Goal: Task Accomplishment & Management: Manage account settings

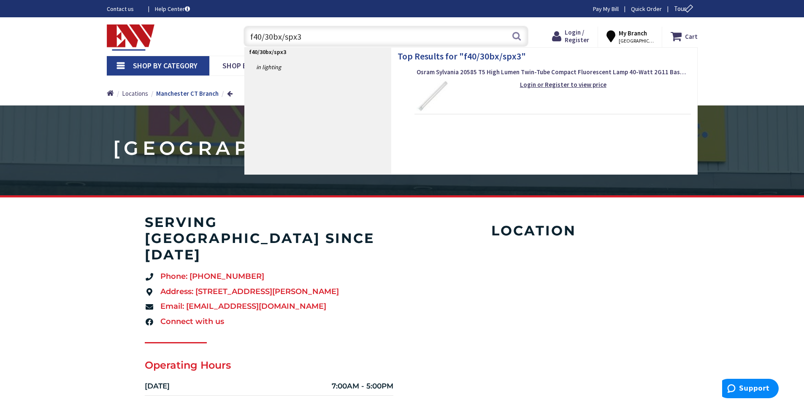
type input "f40/30bx/spx35"
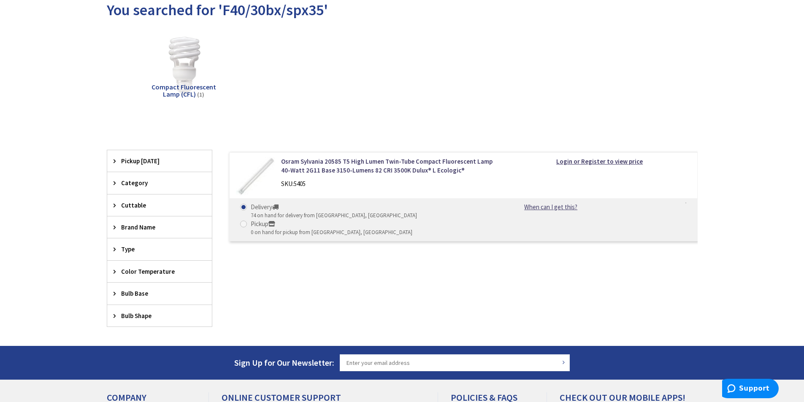
scroll to position [127, 0]
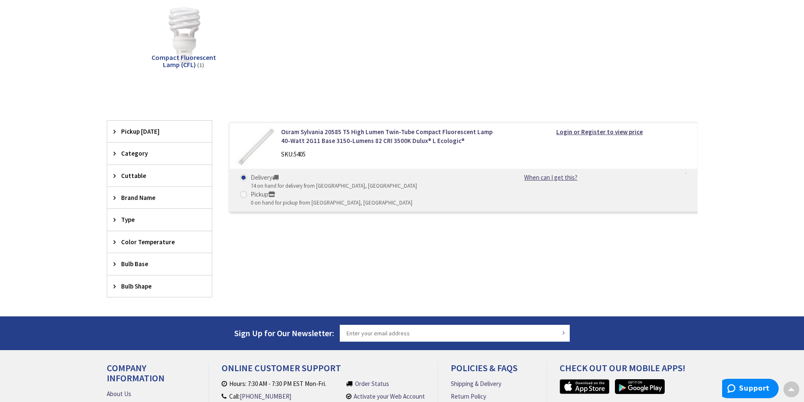
click at [301, 184] on div "74 on hand for delivery from [GEOGRAPHIC_DATA], [GEOGRAPHIC_DATA]" at bounding box center [334, 186] width 166 height 8
click at [248, 180] on input "Delivery 74 on hand for delivery from Middletown, CT" at bounding box center [244, 177] width 5 height 5
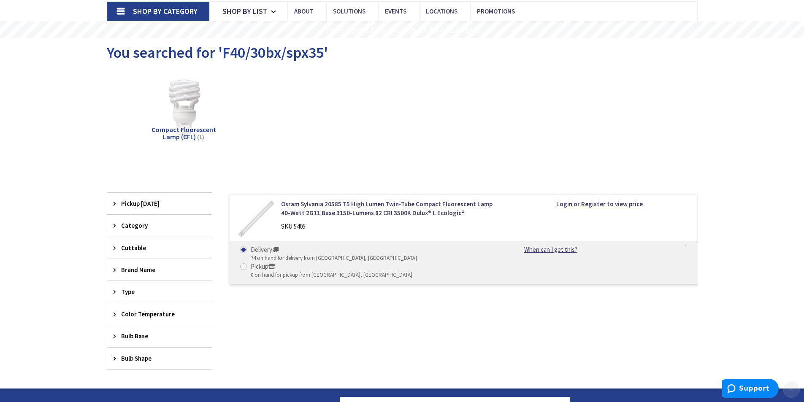
scroll to position [169, 0]
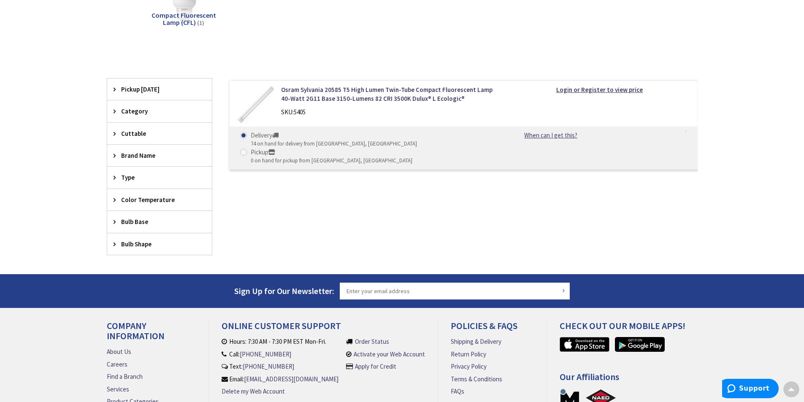
click at [308, 146] on div "74 on hand for delivery from Middletown, CT" at bounding box center [334, 144] width 166 height 8
click at [248, 138] on input "Delivery 74 on hand for delivery from Middletown, CT" at bounding box center [244, 135] width 5 height 5
click at [552, 135] on link "When can I get this?" at bounding box center [551, 135] width 86 height 9
click at [534, 135] on link "When can I get this?" at bounding box center [551, 135] width 86 height 9
click at [279, 100] on div "Osram Sylvania 20585 T5 High Lumen Twin-Tube Compact Fluorescent Lamp 40-Watt 2…" at bounding box center [388, 102] width 227 height 35
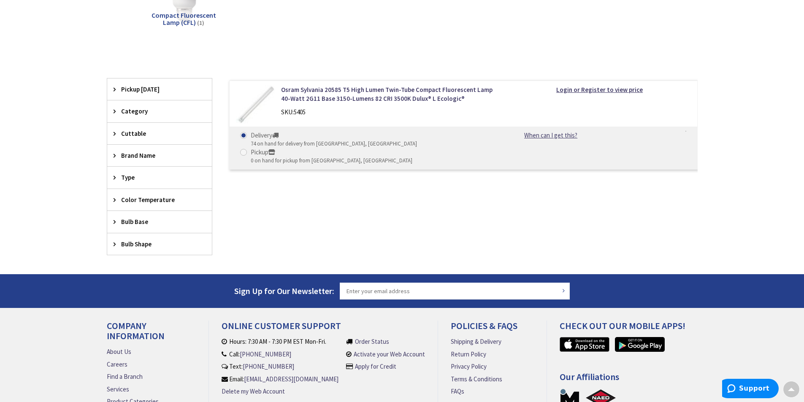
click at [257, 96] on img at bounding box center [255, 104] width 39 height 39
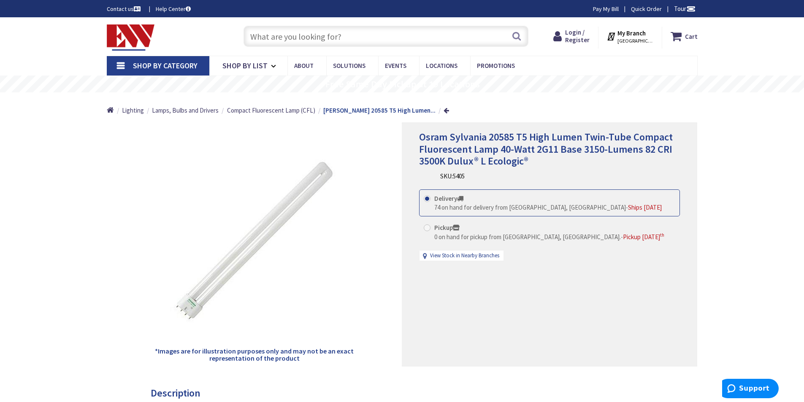
click at [428, 230] on span at bounding box center [427, 227] width 7 height 7
click at [428, 230] on input "Pickup 0 on hand for pickup from Norwich, CT. - Pickup Friday, September 5 th" at bounding box center [428, 227] width 5 height 5
radio input "true"
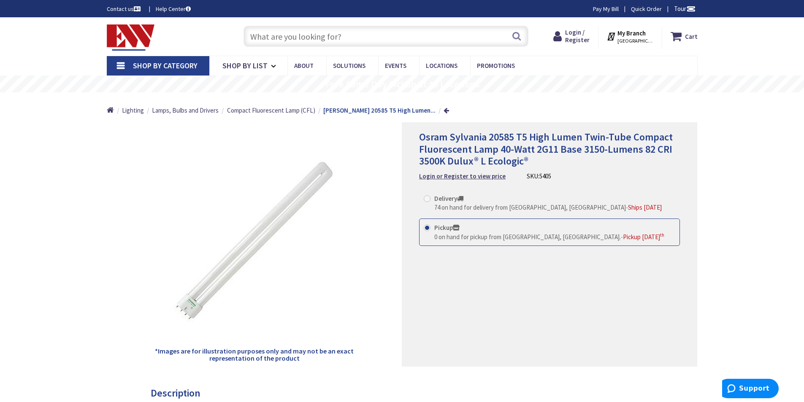
click at [501, 240] on span "0 on hand for pickup from Norwich, CT." at bounding box center [527, 237] width 187 height 8
click at [431, 230] on input "Pickup 0 on hand for pickup from Norwich, CT. - Pickup Friday, September 5 th" at bounding box center [428, 227] width 5 height 5
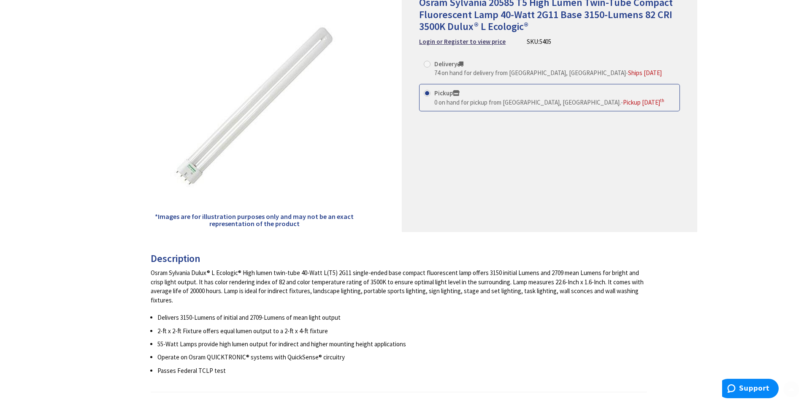
scroll to position [169, 0]
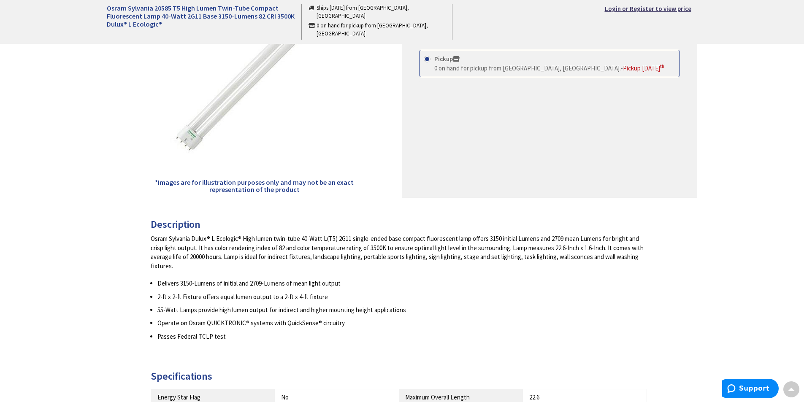
click at [623, 66] on span "Pickup Friday, September 5 th" at bounding box center [643, 68] width 41 height 8
click at [431, 62] on input "Pickup 0 on hand for pickup from Norwich, CT. - Pickup Friday, September 5 th" at bounding box center [428, 58] width 5 height 5
drag, startPoint x: 579, startPoint y: 66, endPoint x: 465, endPoint y: 59, distance: 113.7
click at [465, 59] on label "Pickup 0 on hand for pickup from Norwich, CT. - Pickup Friday, September 5 th" at bounding box center [544, 63] width 241 height 18
click at [431, 59] on input "Pickup 0 on hand for pickup from Norwich, CT. - Pickup Friday, September 5 th" at bounding box center [428, 58] width 5 height 5
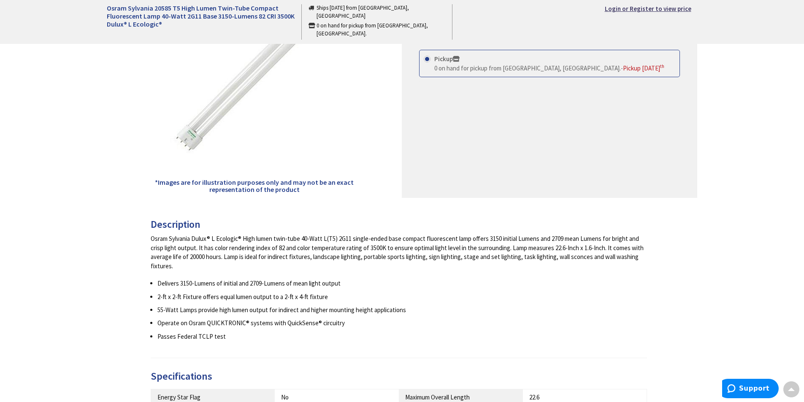
click at [459, 59] on icon at bounding box center [456, 59] width 7 height 7
click at [431, 59] on input "Pickup 0 on hand for pickup from Norwich, CT. - Pickup Friday, September 5 th" at bounding box center [428, 58] width 5 height 5
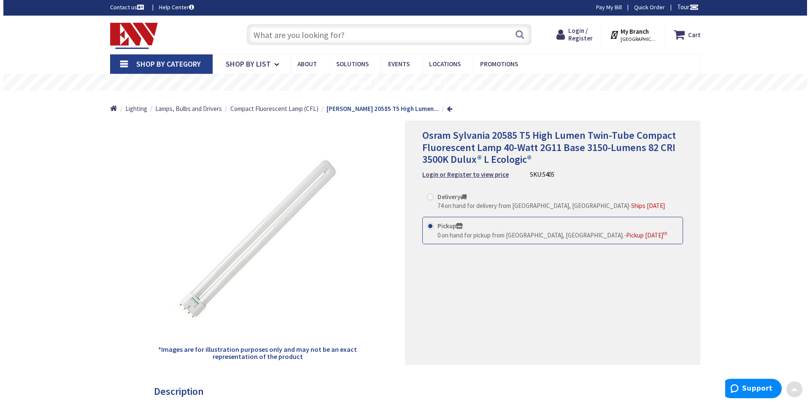
scroll to position [0, 0]
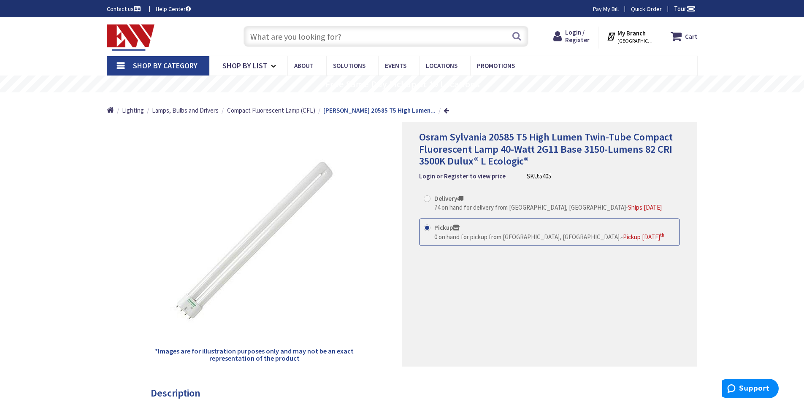
click at [634, 37] on strong "My Branch" at bounding box center [631, 33] width 28 height 8
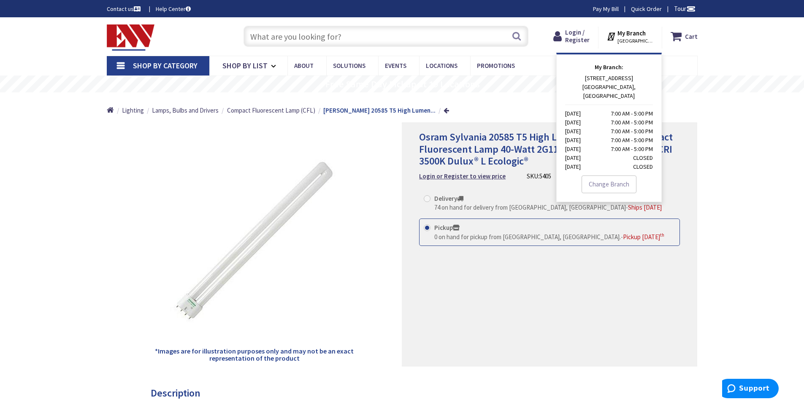
click at [606, 176] on link "Change Branch" at bounding box center [608, 185] width 55 height 18
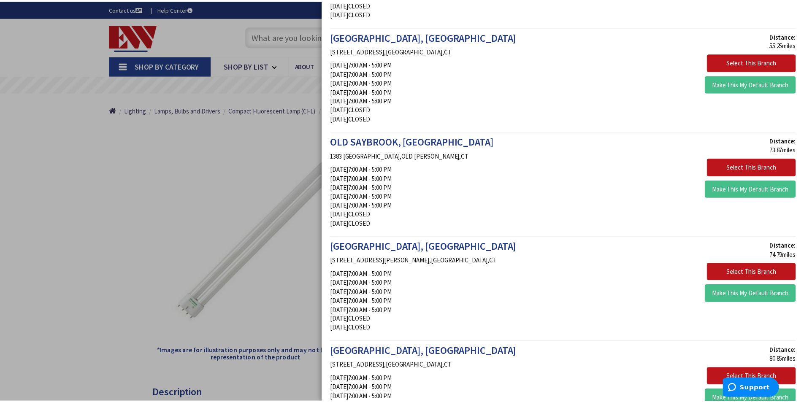
scroll to position [295, 0]
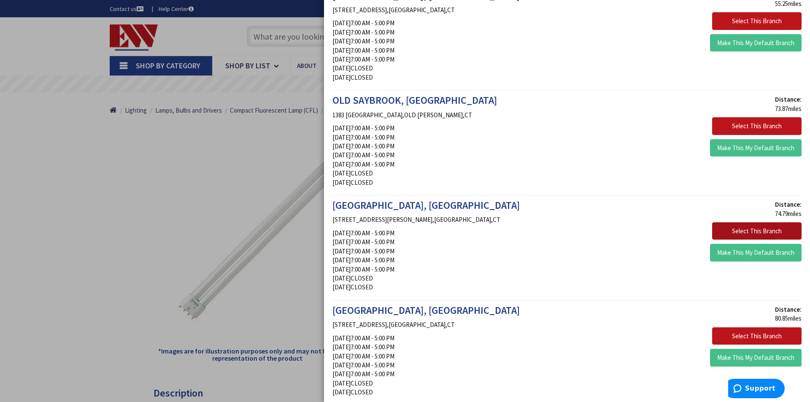
click at [758, 224] on button "Select This Branch" at bounding box center [756, 231] width 89 height 18
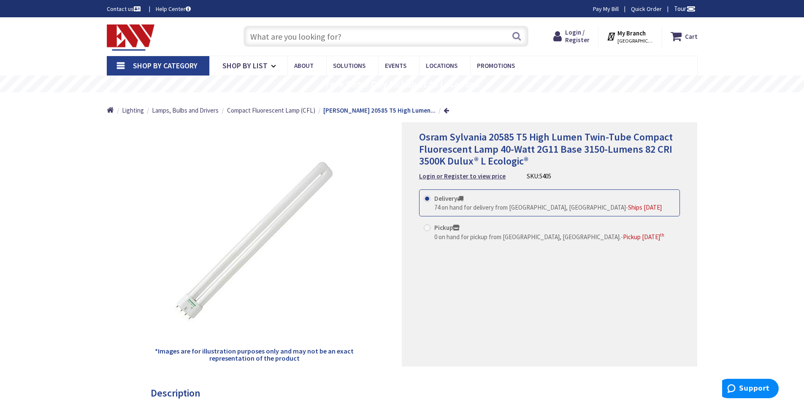
click at [430, 227] on span at bounding box center [427, 227] width 7 height 7
click at [430, 227] on input "Pickup 0 on hand for pickup from Manchester, CT. - Pickup Friday, September 5 th" at bounding box center [428, 227] width 5 height 5
radio input "true"
click at [573, 39] on span "Login / Register" at bounding box center [577, 36] width 24 height 16
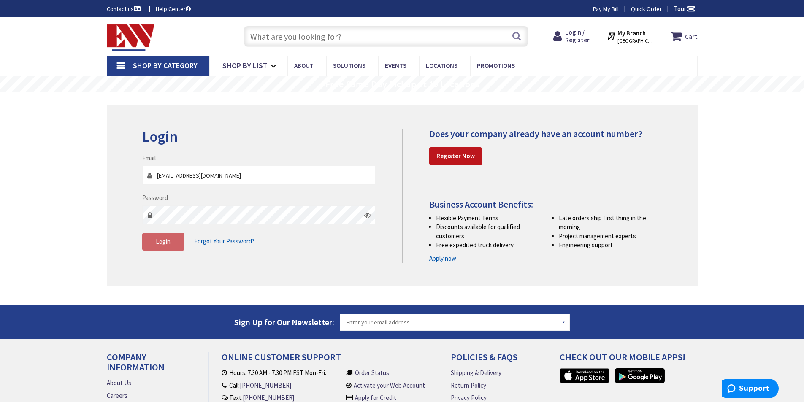
type input "[EMAIL_ADDRESS][DOMAIN_NAME]"
click at [157, 246] on button "Login" at bounding box center [163, 242] width 42 height 18
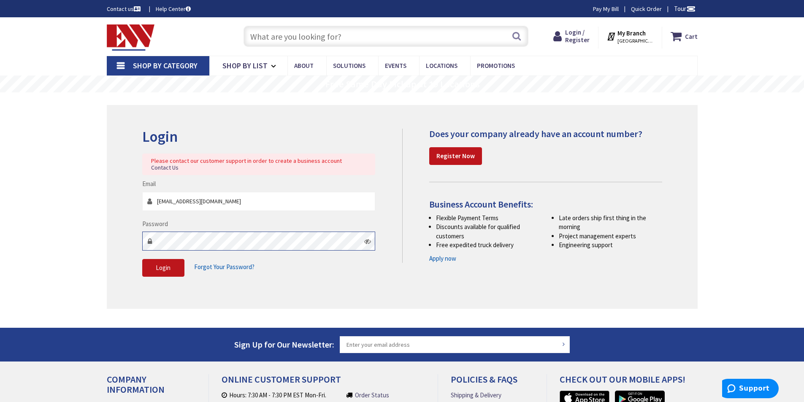
click at [113, 229] on div "Login Please contact our customer support in order to create a business account…" at bounding box center [402, 206] width 591 height 203
click at [160, 259] on button "Login" at bounding box center [163, 268] width 42 height 18
click at [237, 263] on span "Forgot Your Password?" at bounding box center [224, 267] width 60 height 8
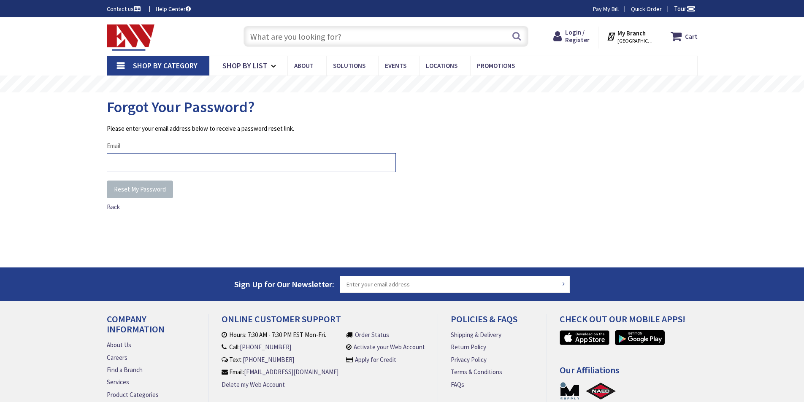
click at [151, 161] on input "Email" at bounding box center [251, 162] width 289 height 19
type input "sroman@echn.org"
click at [194, 203] on div "Back" at bounding box center [251, 207] width 289 height 9
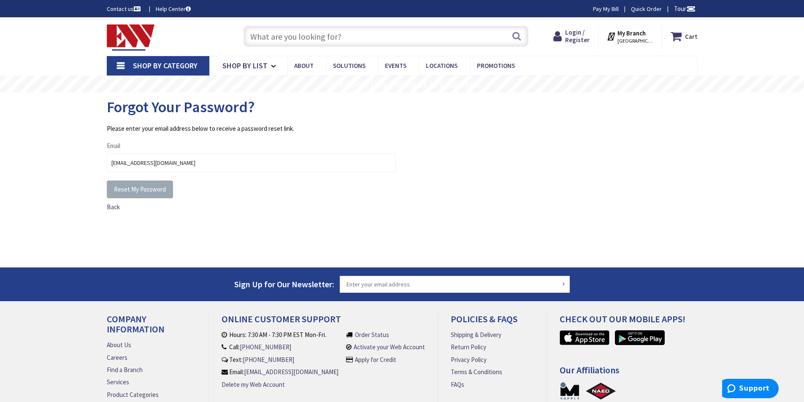
click at [142, 183] on button "Reset My Password" at bounding box center [140, 190] width 66 height 18
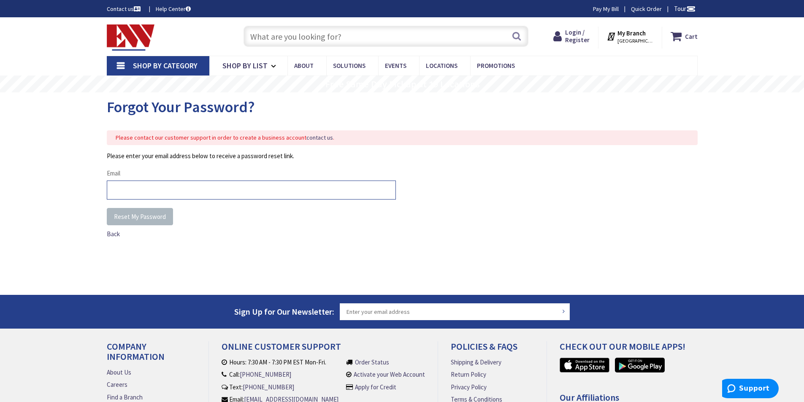
click at [157, 192] on input "Email" at bounding box center [251, 190] width 289 height 19
type input "[EMAIL_ADDRESS][DOMAIN_NAME]"
click at [135, 215] on span "Reset My Password" at bounding box center [140, 217] width 52 height 8
